Goal: Information Seeking & Learning: Learn about a topic

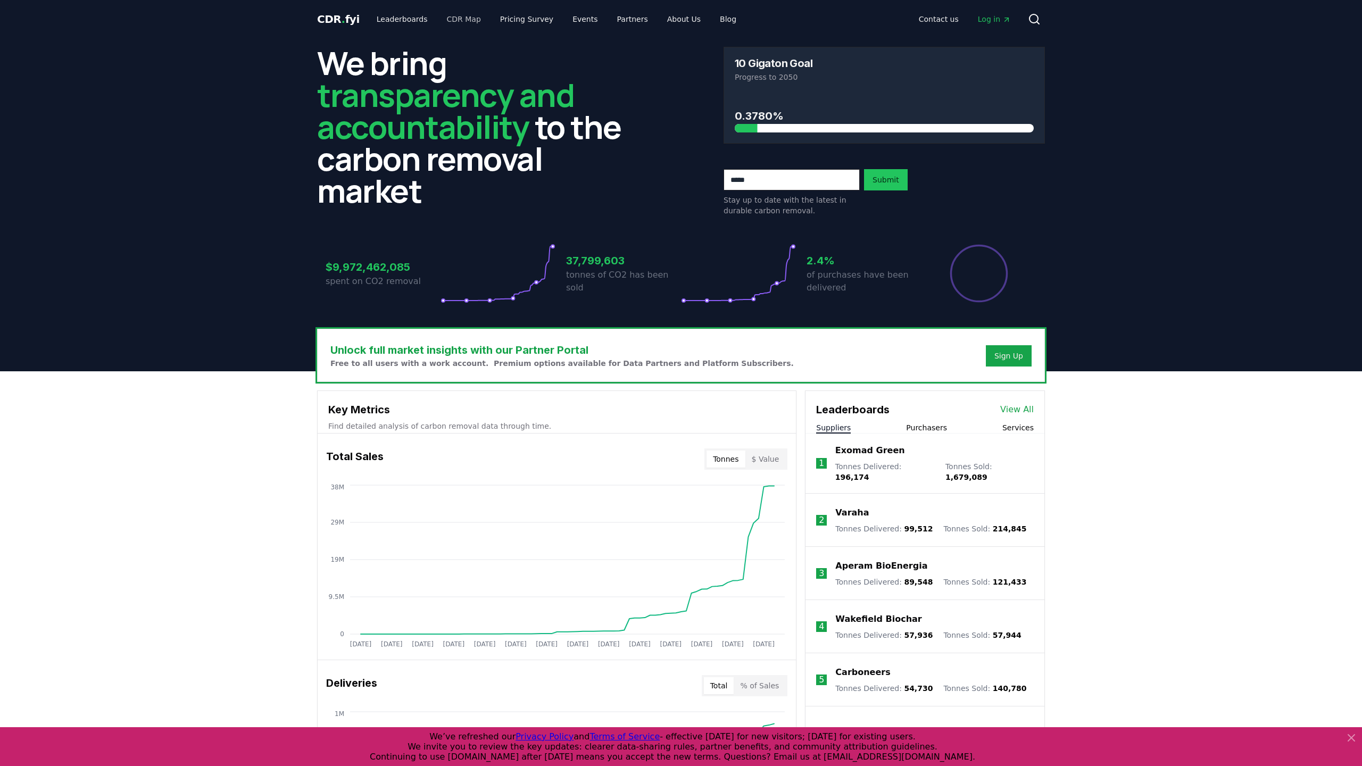
click at [466, 20] on link "CDR Map" at bounding box center [463, 19] width 51 height 19
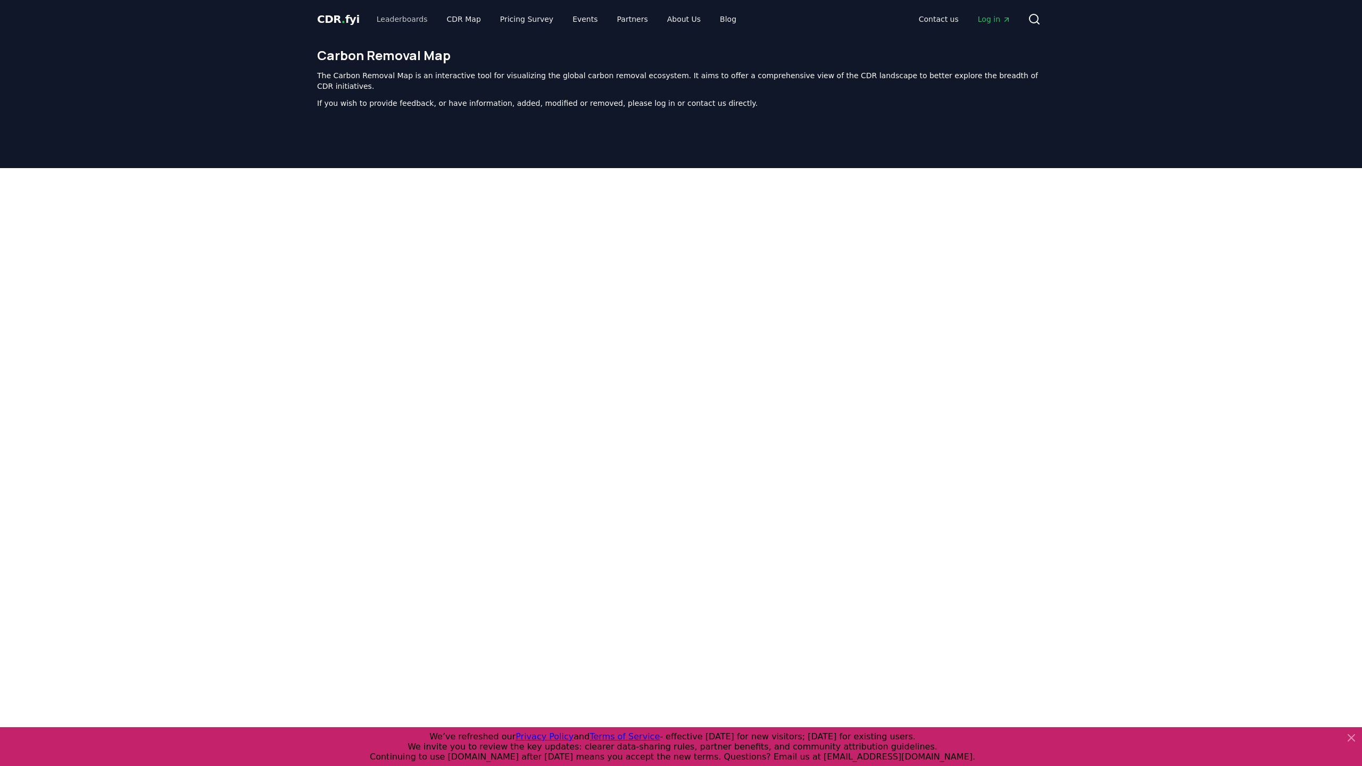
click at [396, 21] on link "Leaderboards" at bounding box center [402, 19] width 68 height 19
click at [521, 15] on link "Pricing Survey" at bounding box center [527, 19] width 70 height 19
click at [522, 20] on link "Pricing Survey" at bounding box center [527, 19] width 70 height 19
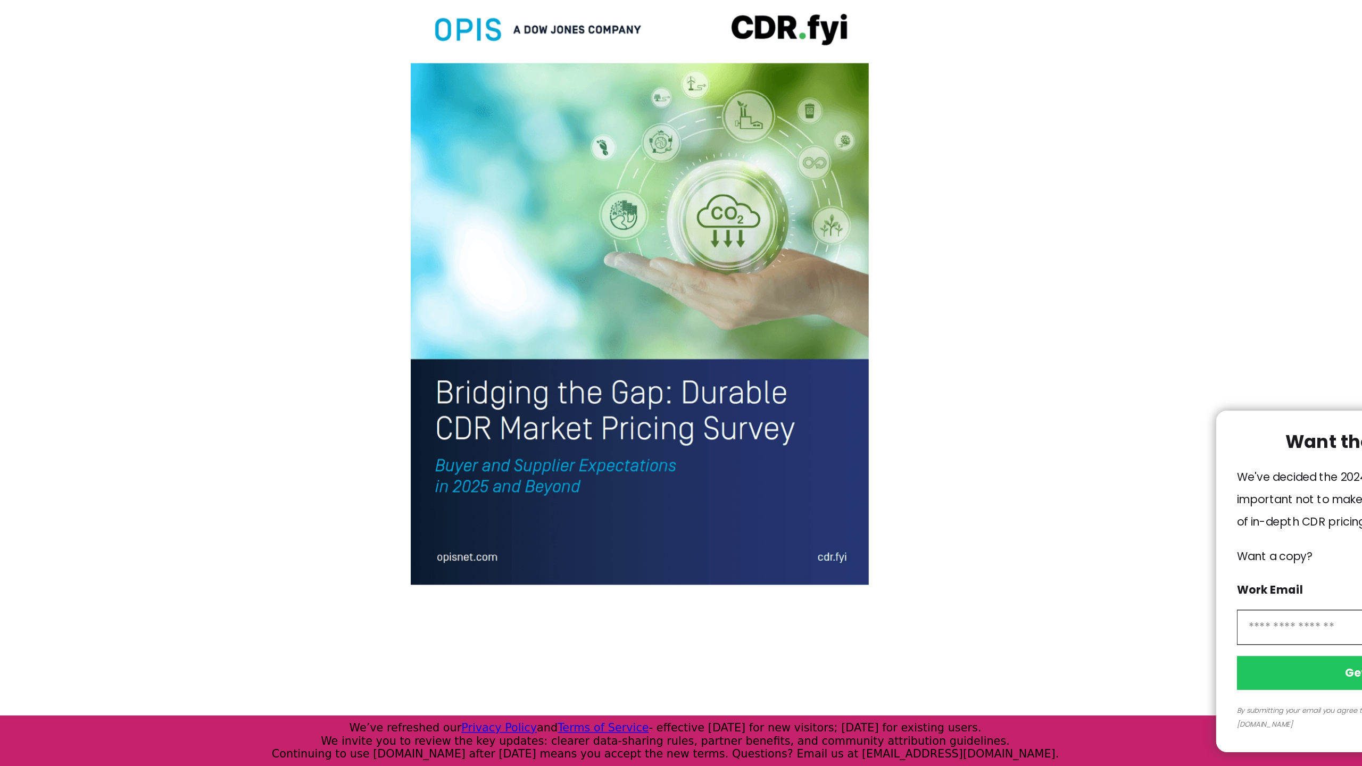
scroll to position [2070, 0]
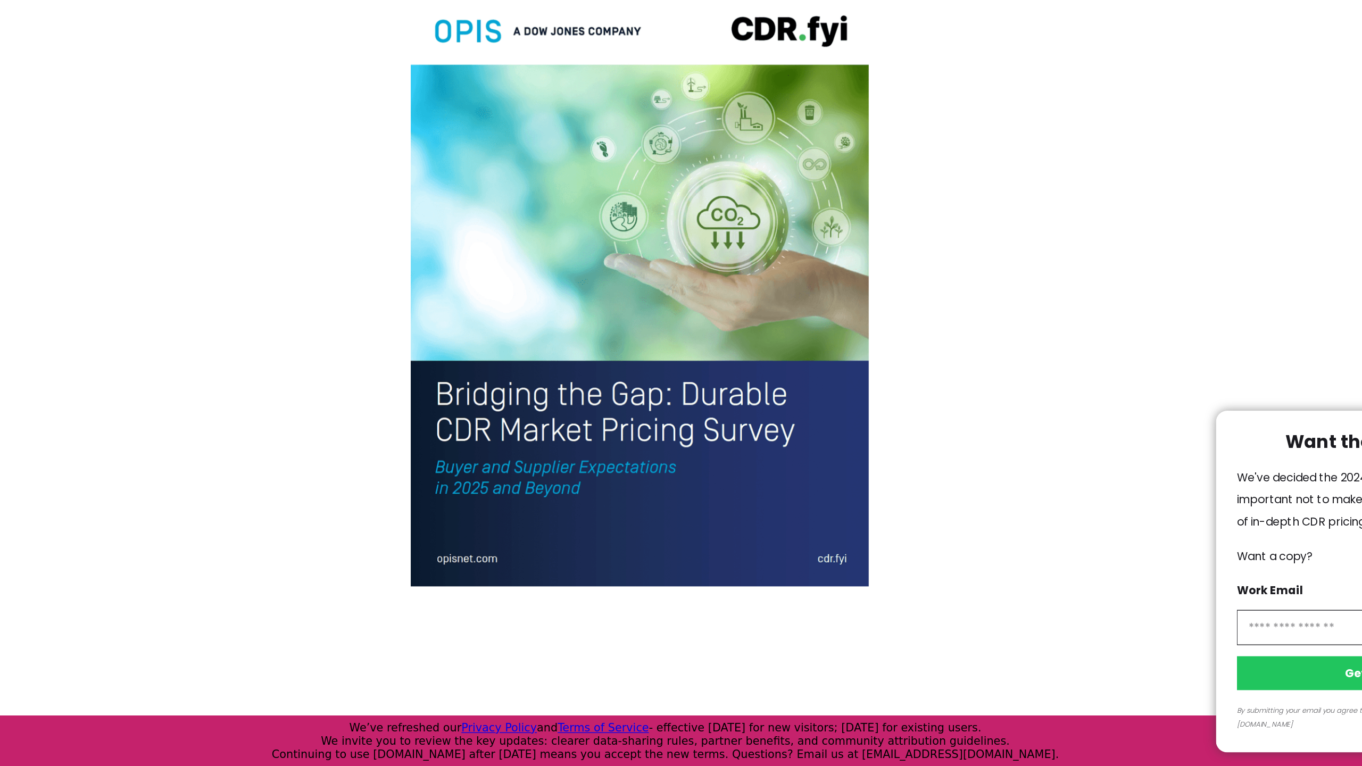
click at [428, 234] on div at bounding box center [681, 383] width 1362 height 766
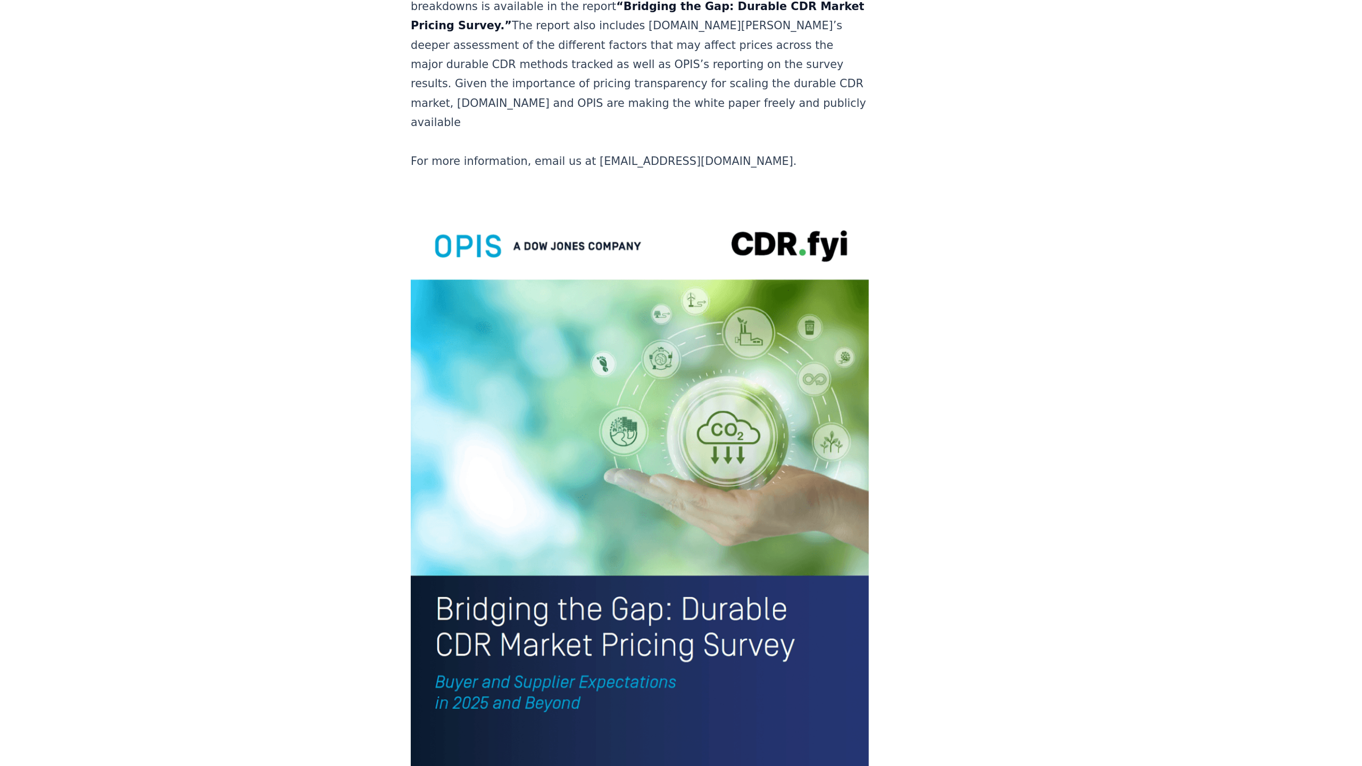
scroll to position [2061, 0]
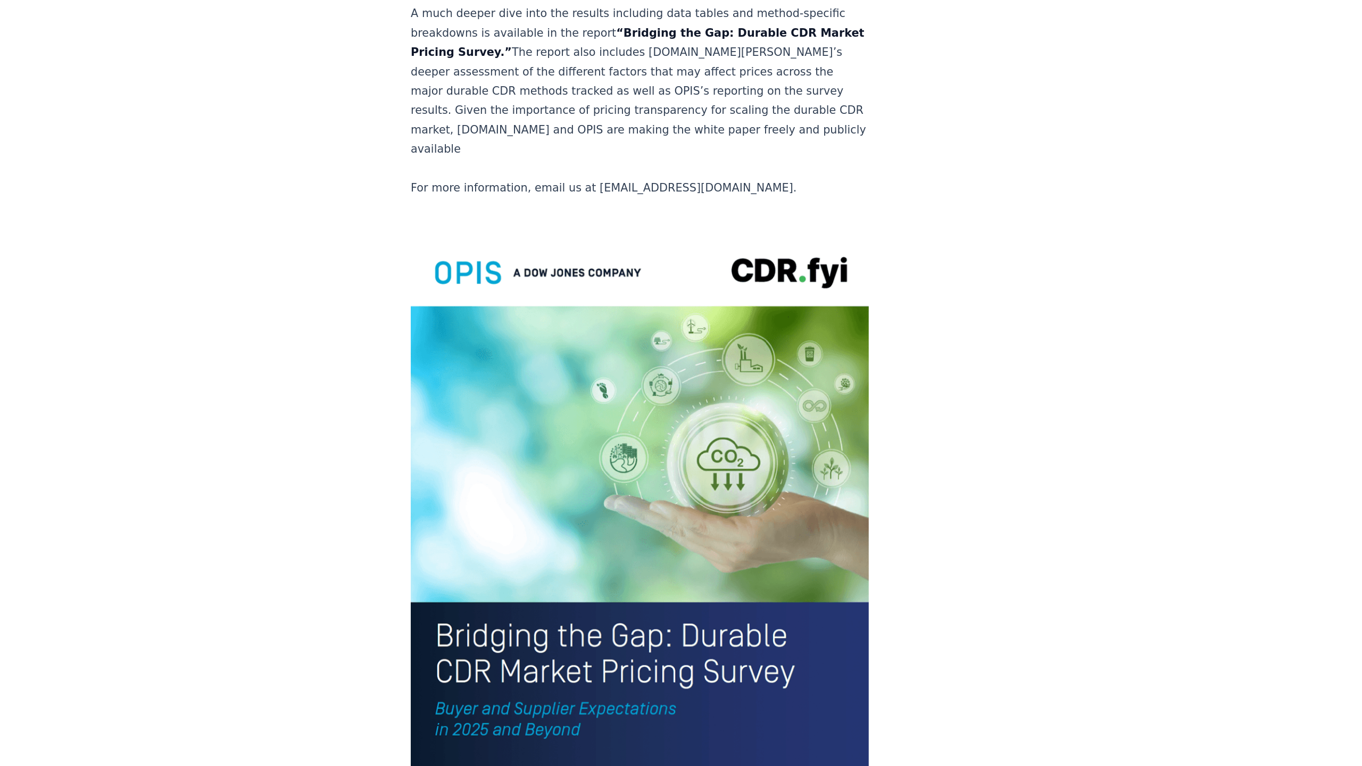
click at [480, 243] on img at bounding box center [653, 407] width 352 height 459
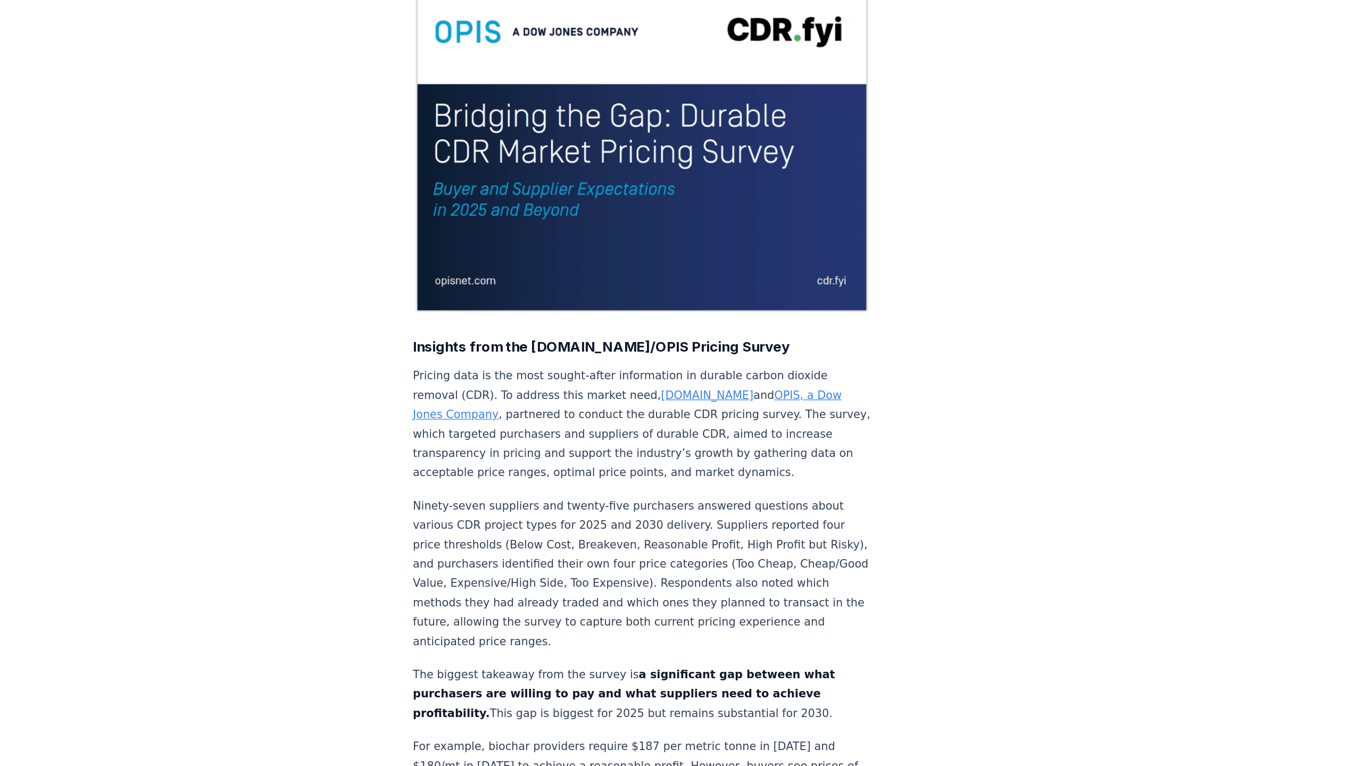
scroll to position [89, 0]
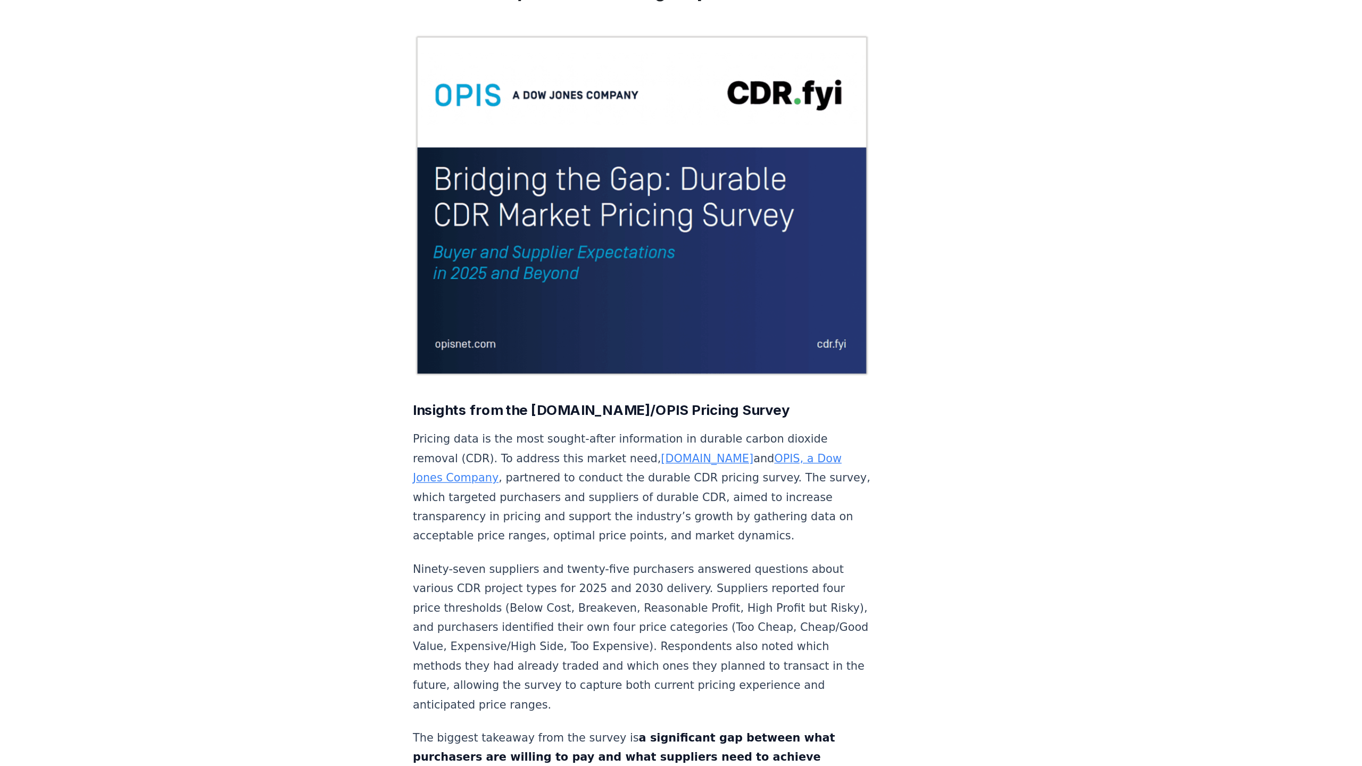
click at [491, 209] on img at bounding box center [653, 158] width 352 height 264
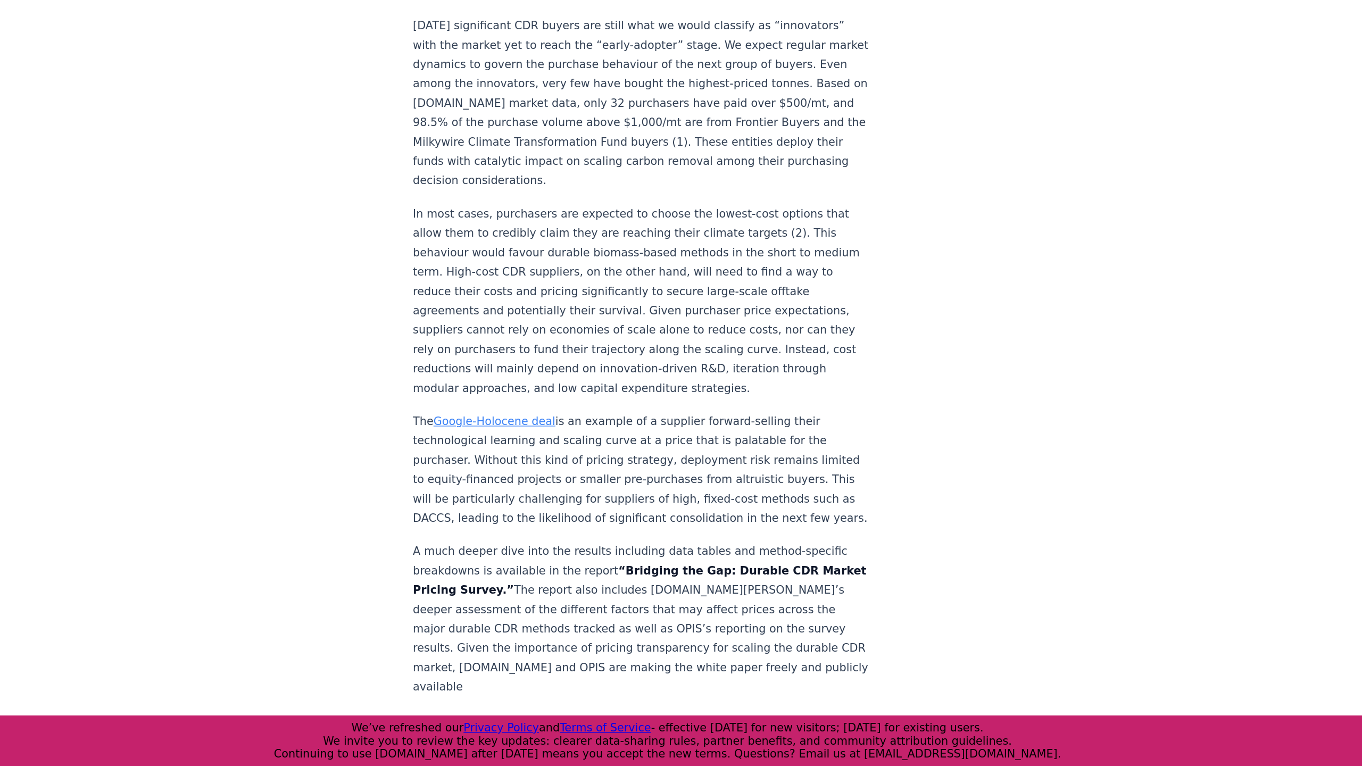
scroll to position [1487, 0]
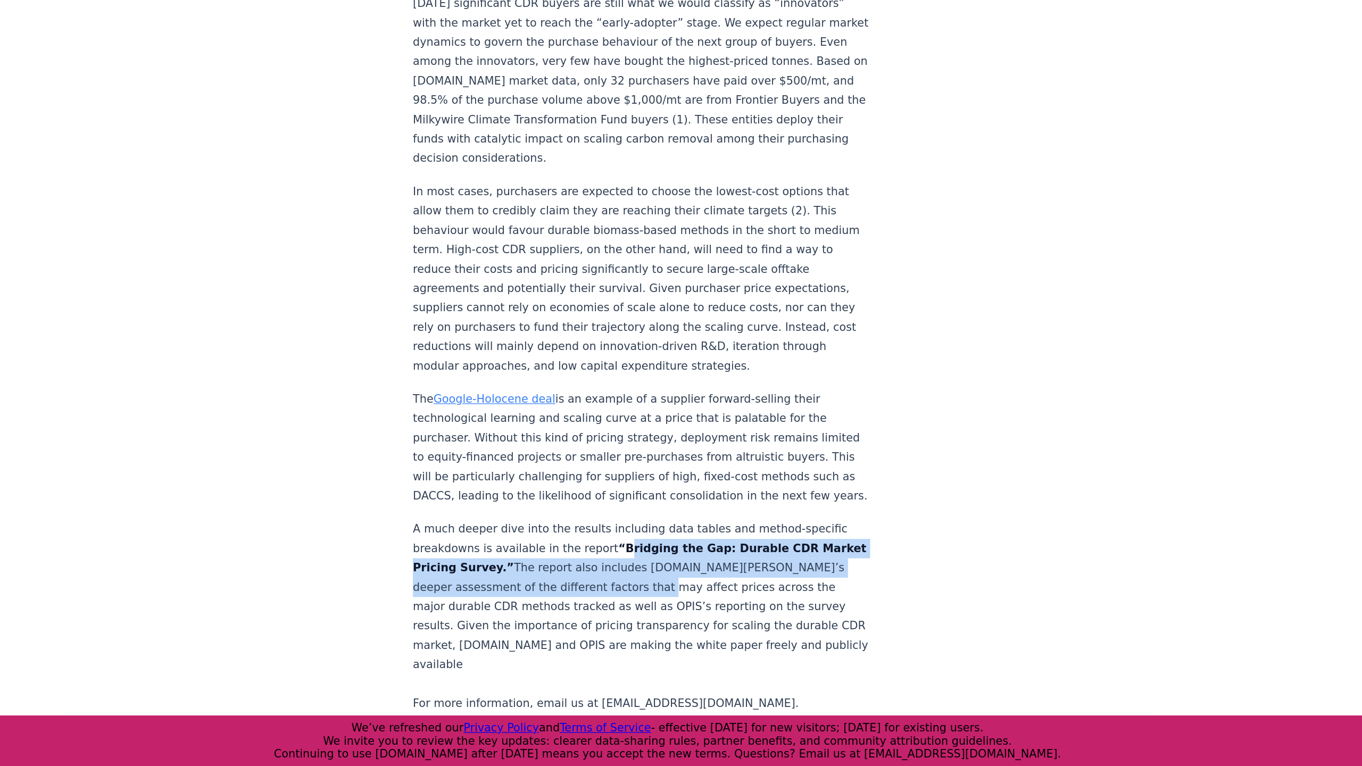
drag, startPoint x: 466, startPoint y: 315, endPoint x: 404, endPoint y: 336, distance: 65.8
click at [477, 577] on p "A much deeper dive into the results including data tables and method-specific b…" at bounding box center [653, 651] width 352 height 149
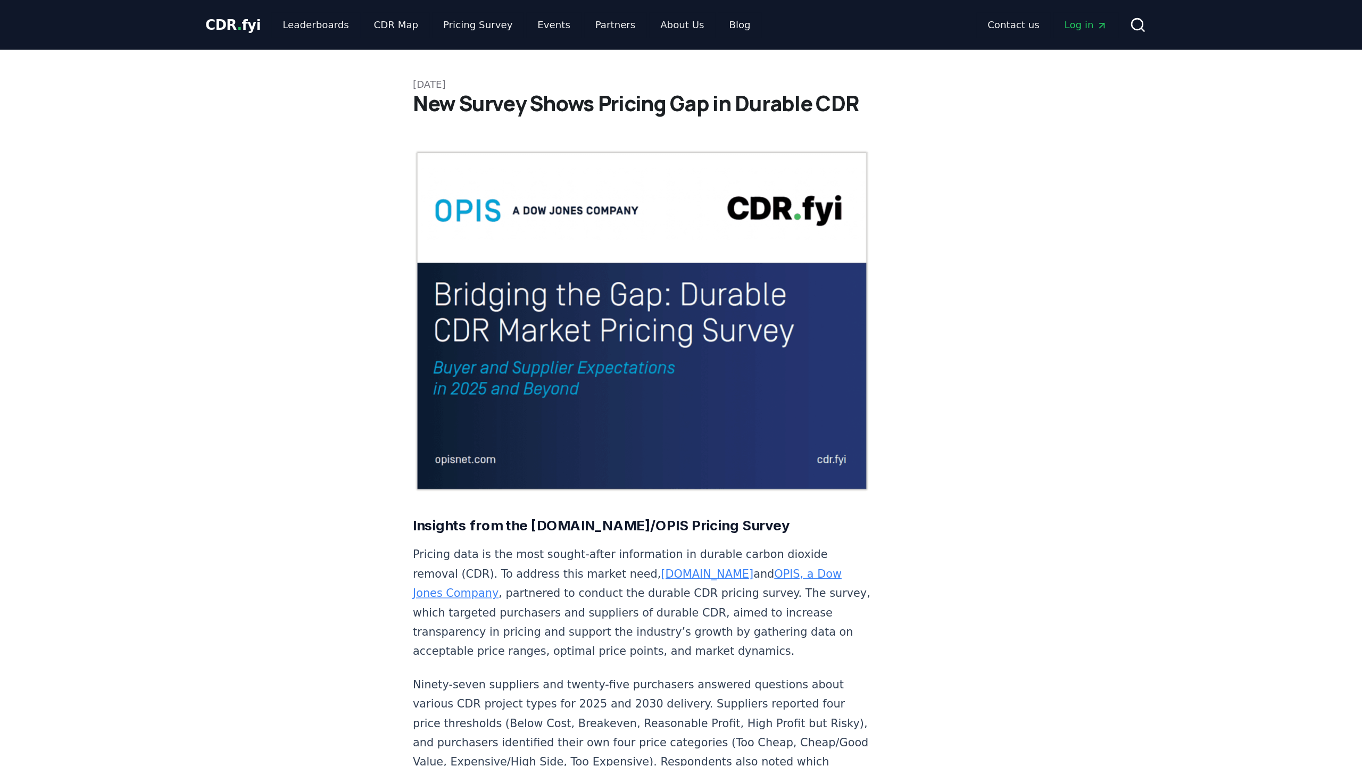
scroll to position [0, 0]
click at [492, 21] on link "Pricing Survey" at bounding box center [527, 19] width 70 height 19
click at [368, 21] on link "Leaderboards" at bounding box center [402, 19] width 68 height 19
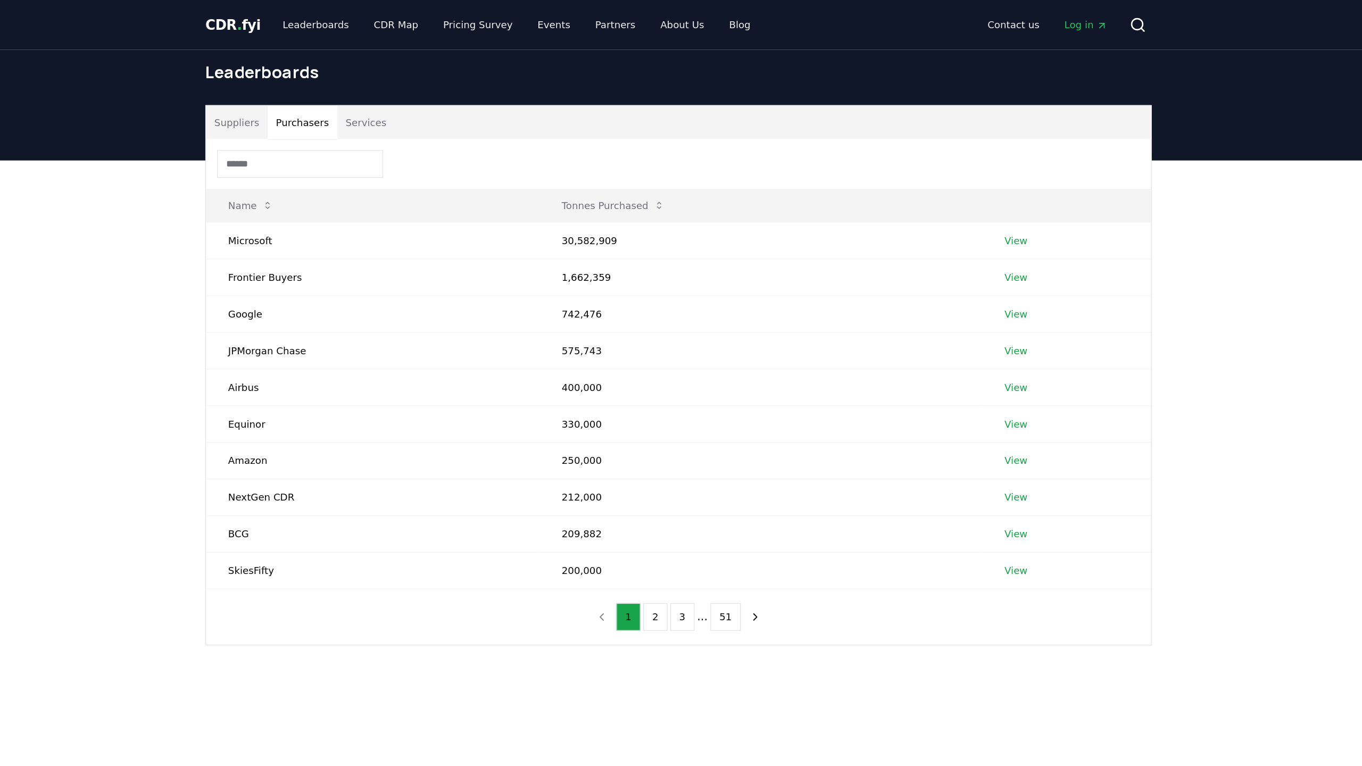
click at [365, 95] on button "Purchasers" at bounding box center [392, 94] width 54 height 26
click at [932, 183] on link "View" at bounding box center [941, 185] width 18 height 11
